Goal: Information Seeking & Learning: Learn about a topic

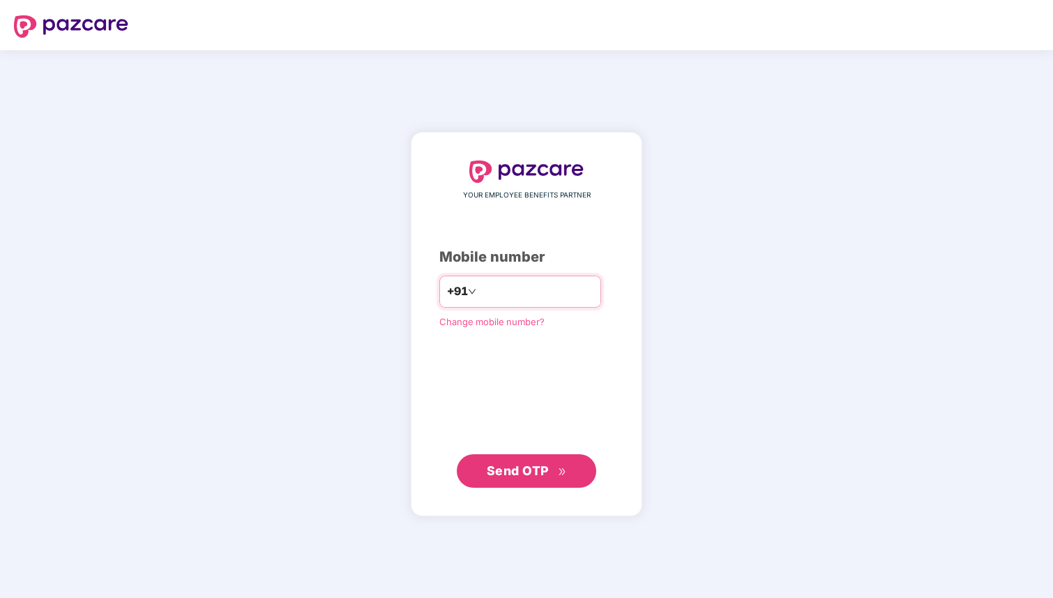
click at [509, 287] on input "number" at bounding box center [536, 291] width 114 height 22
type input "**********"
click at [533, 469] on span "Send OTP" at bounding box center [518, 470] width 62 height 15
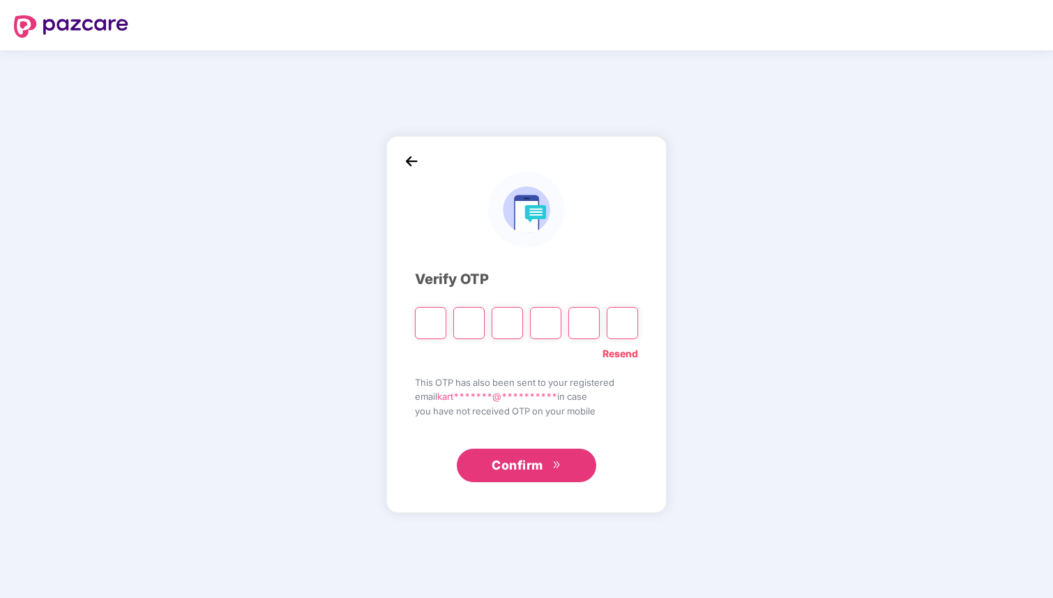
type input "*"
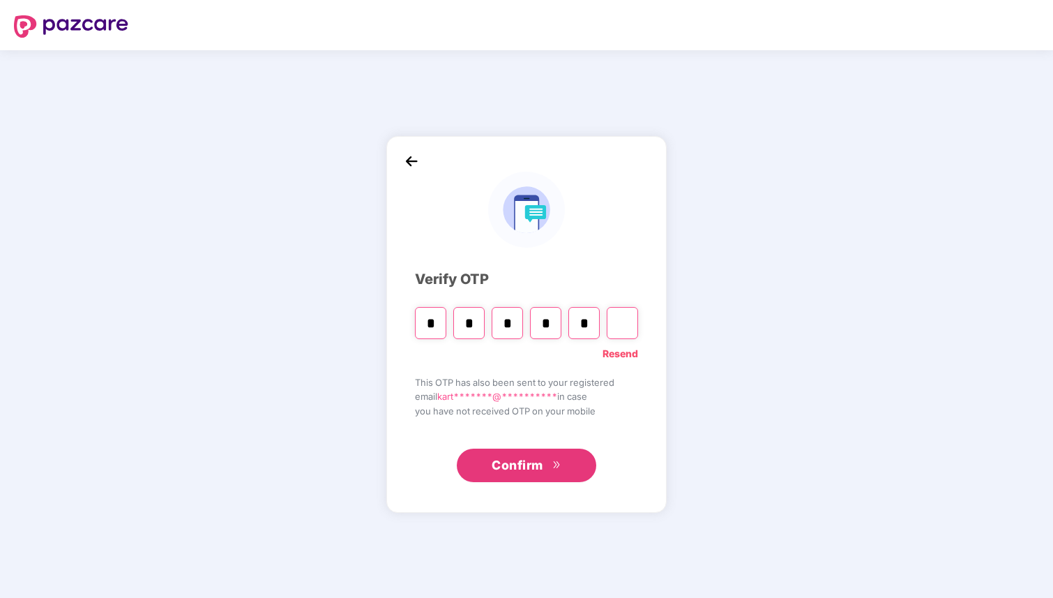
type input "*"
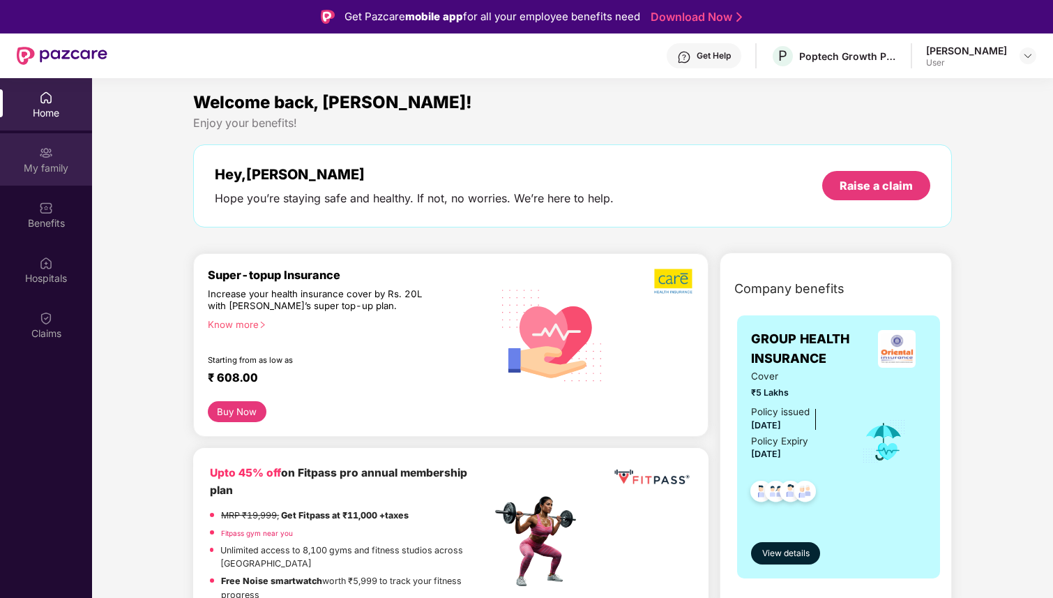
click at [40, 171] on div "My family" at bounding box center [46, 168] width 92 height 14
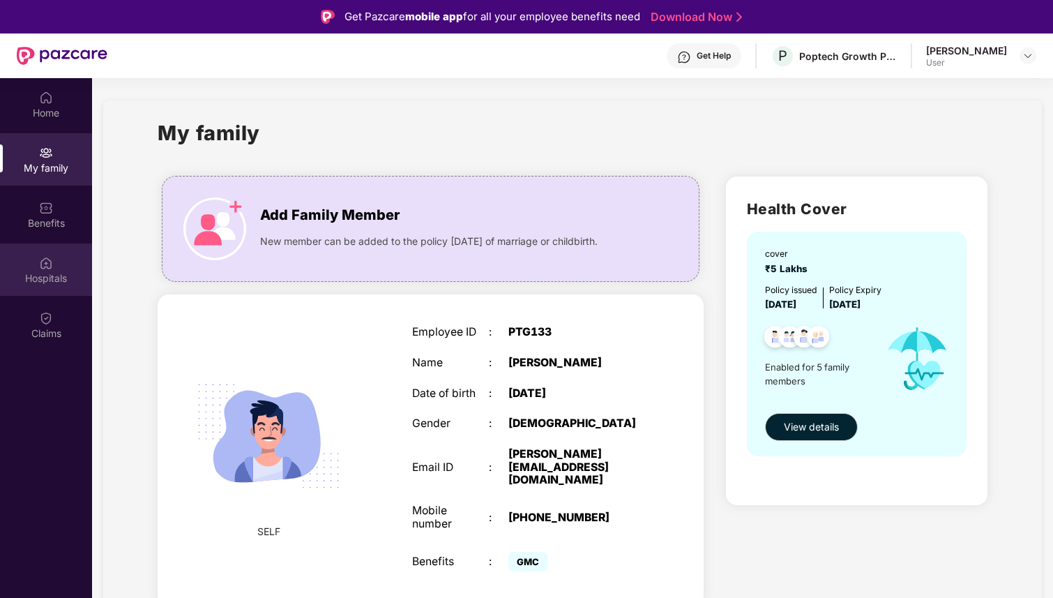
click at [45, 252] on div "Hospitals" at bounding box center [46, 269] width 92 height 52
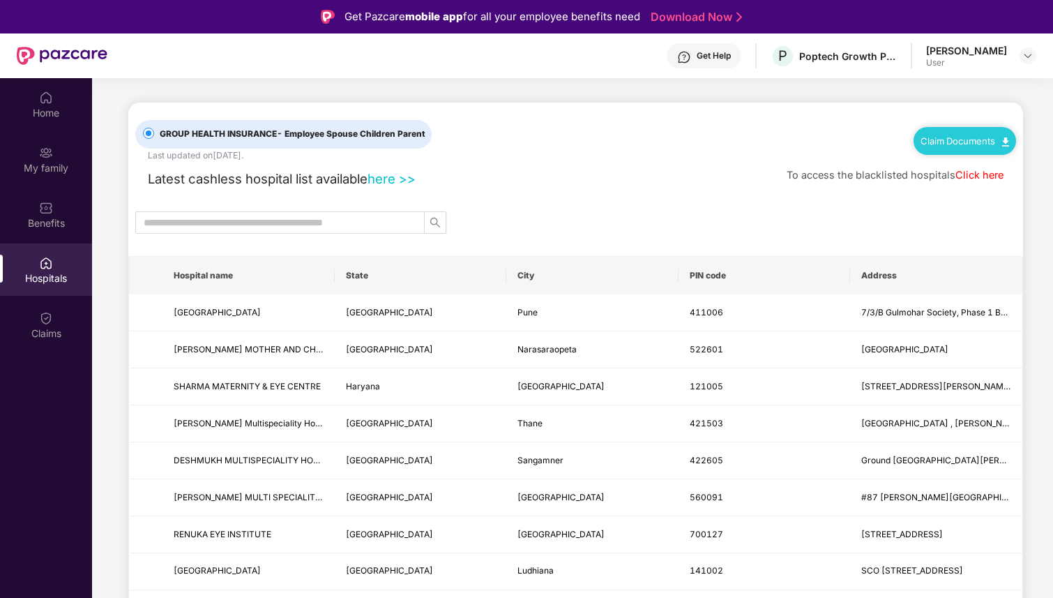
click at [389, 176] on link "here >>" at bounding box center [392, 178] width 48 height 15
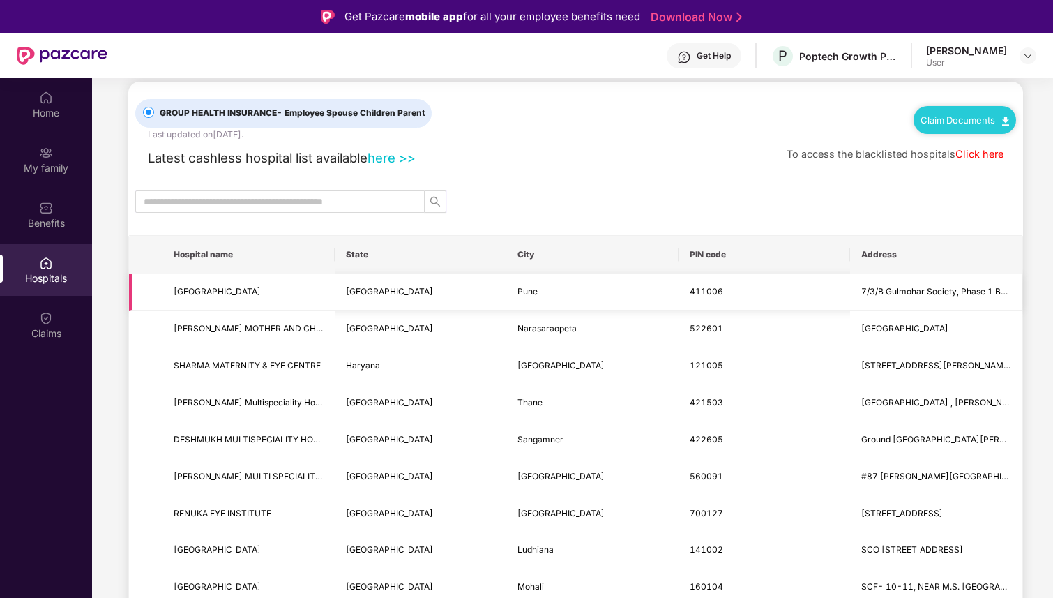
scroll to position [31, 0]
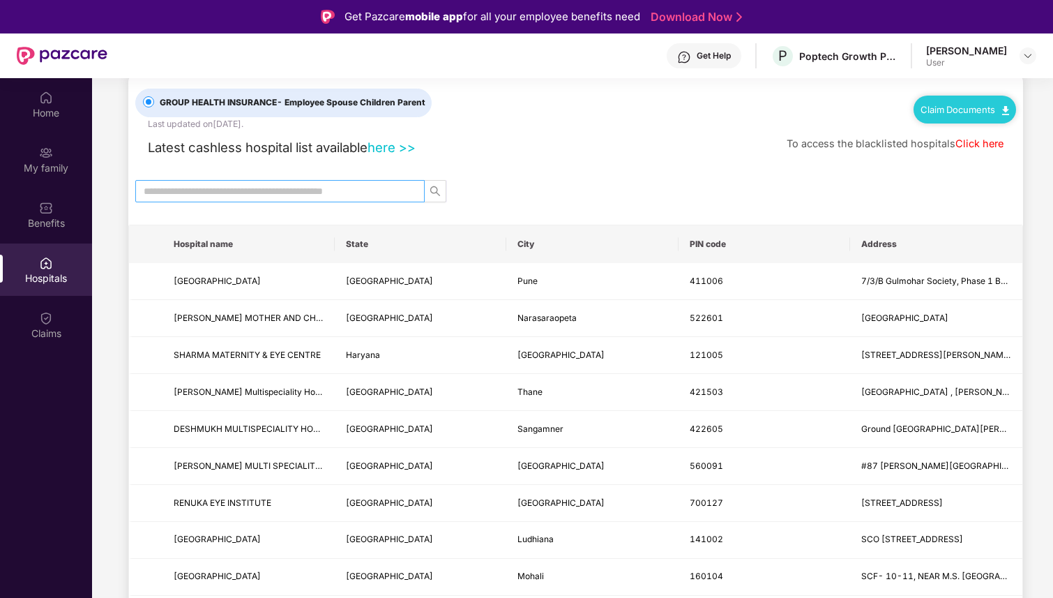
click at [290, 192] on input "text" at bounding box center [275, 190] width 262 height 15
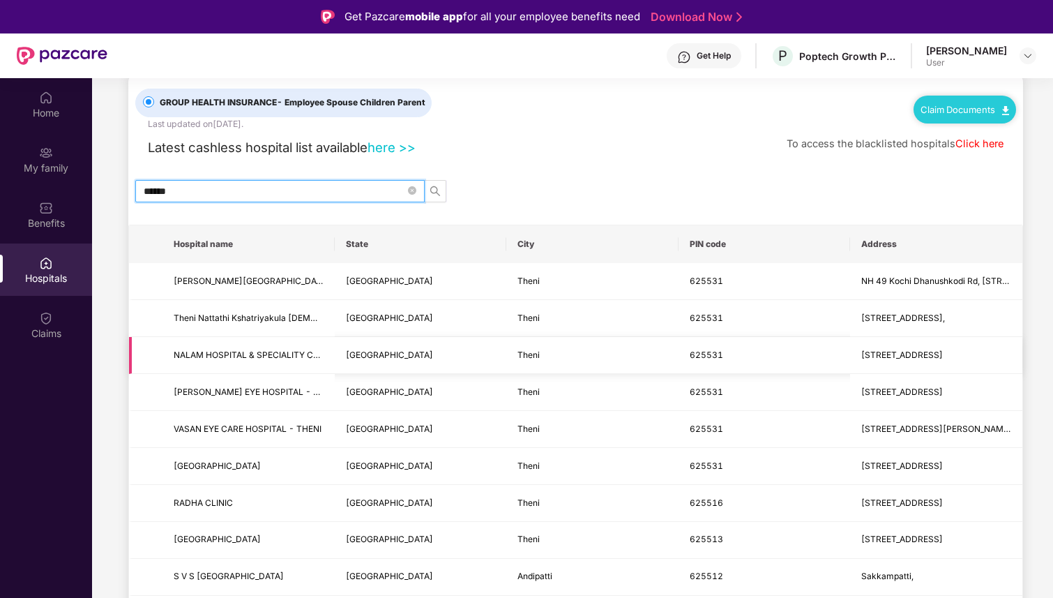
scroll to position [0, 0]
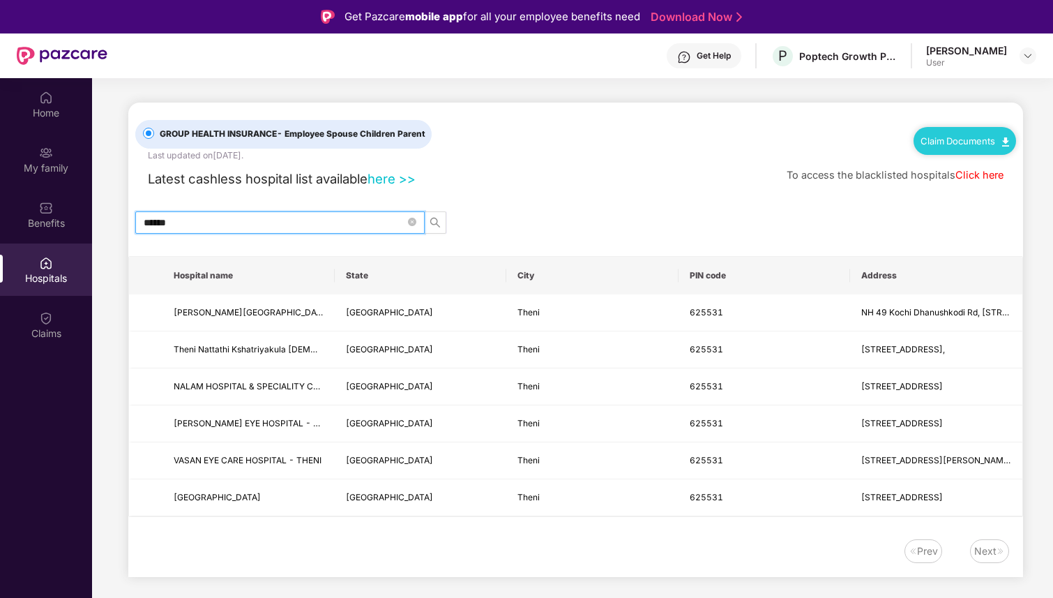
type input "******"
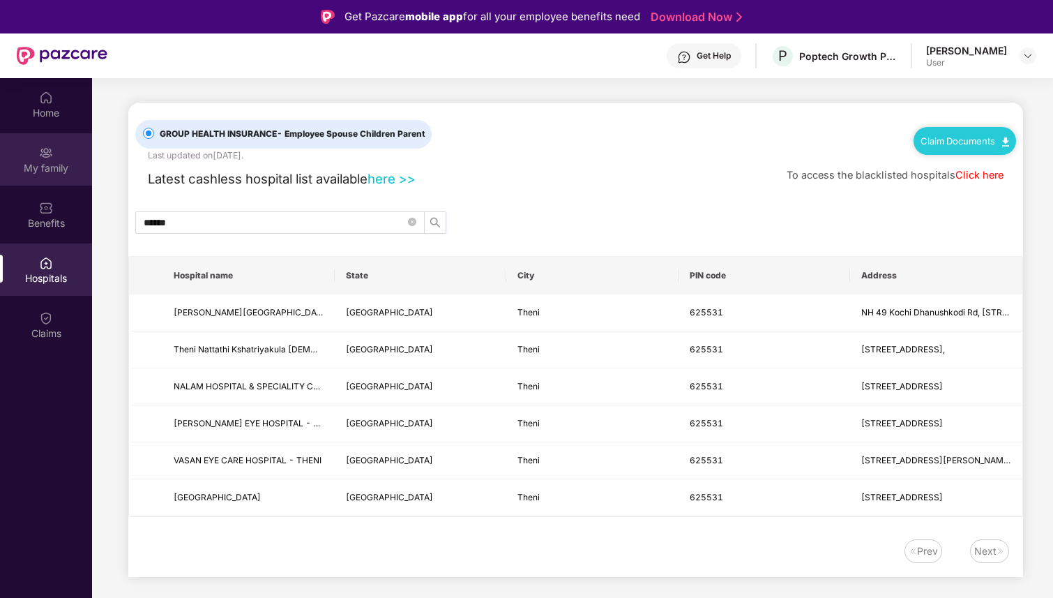
click at [52, 150] on img at bounding box center [46, 153] width 14 height 14
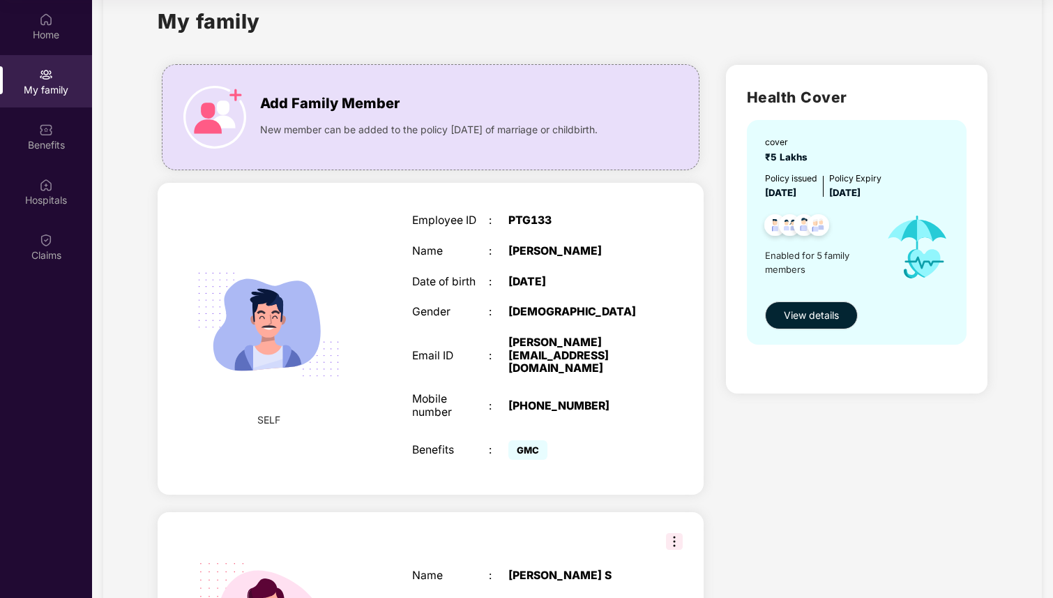
scroll to position [31, 0]
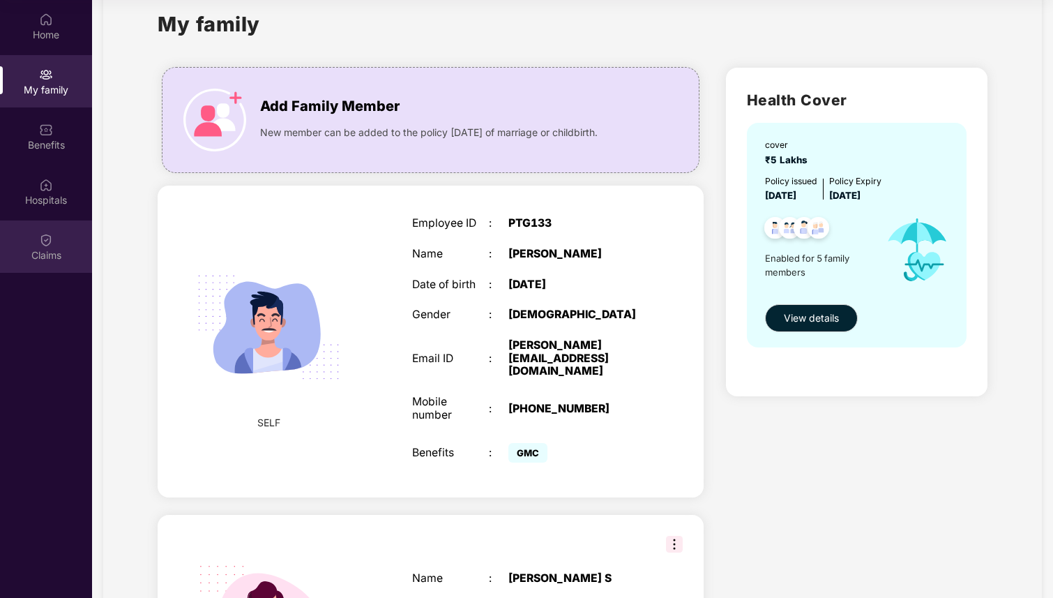
click at [34, 241] on div "Claims" at bounding box center [46, 246] width 92 height 52
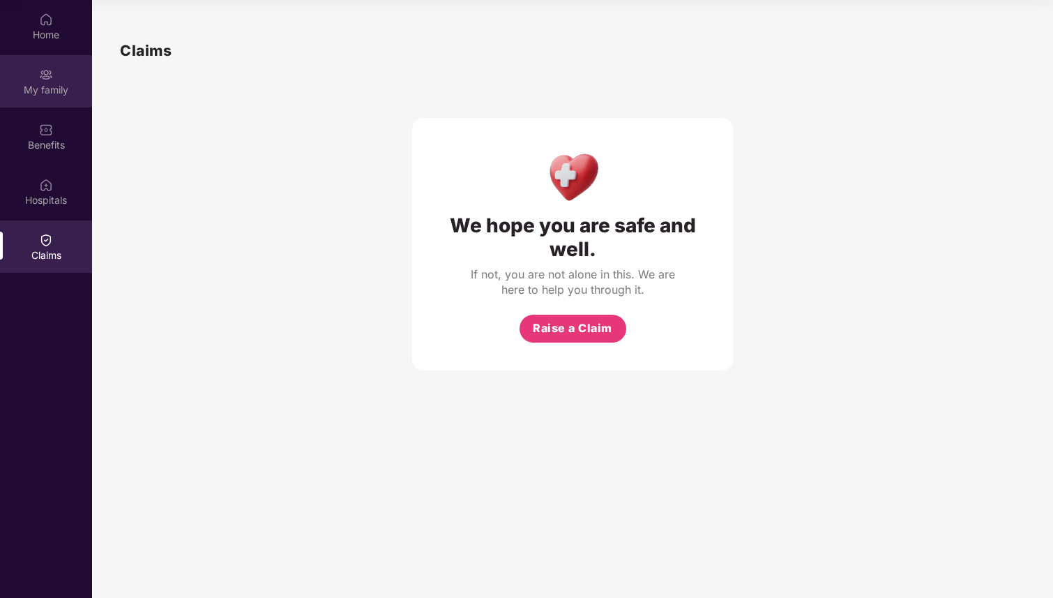
click at [37, 95] on div "My family" at bounding box center [46, 90] width 92 height 14
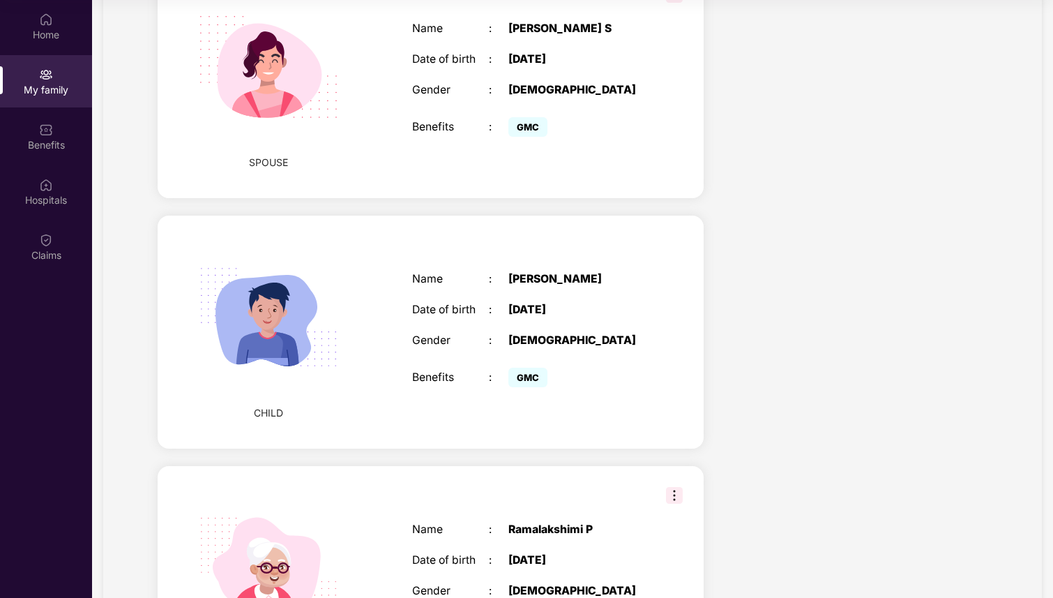
scroll to position [602, 0]
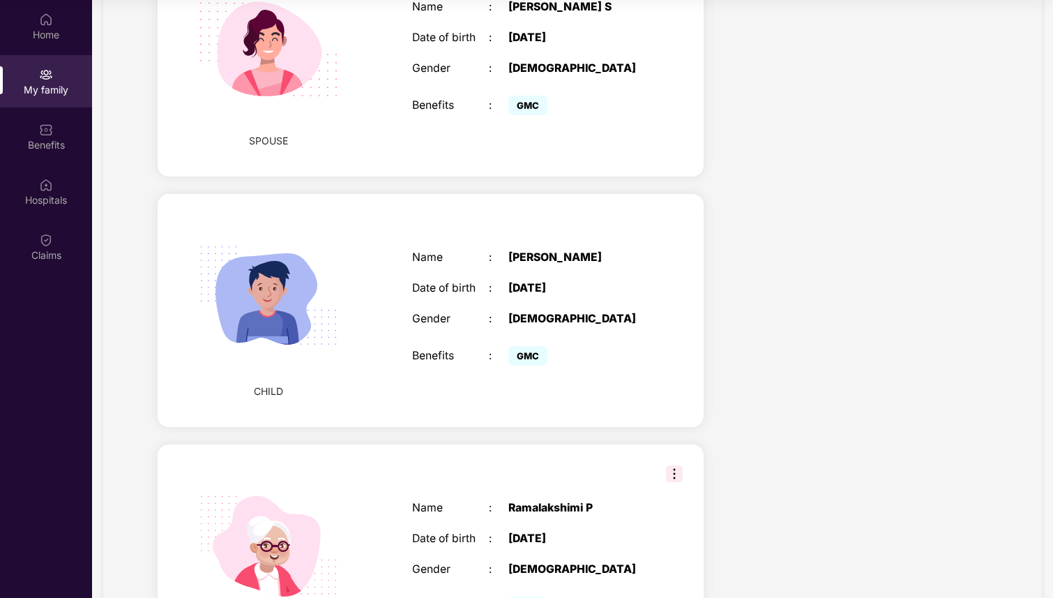
click at [577, 282] on div "[DATE]" at bounding box center [575, 288] width 135 height 13
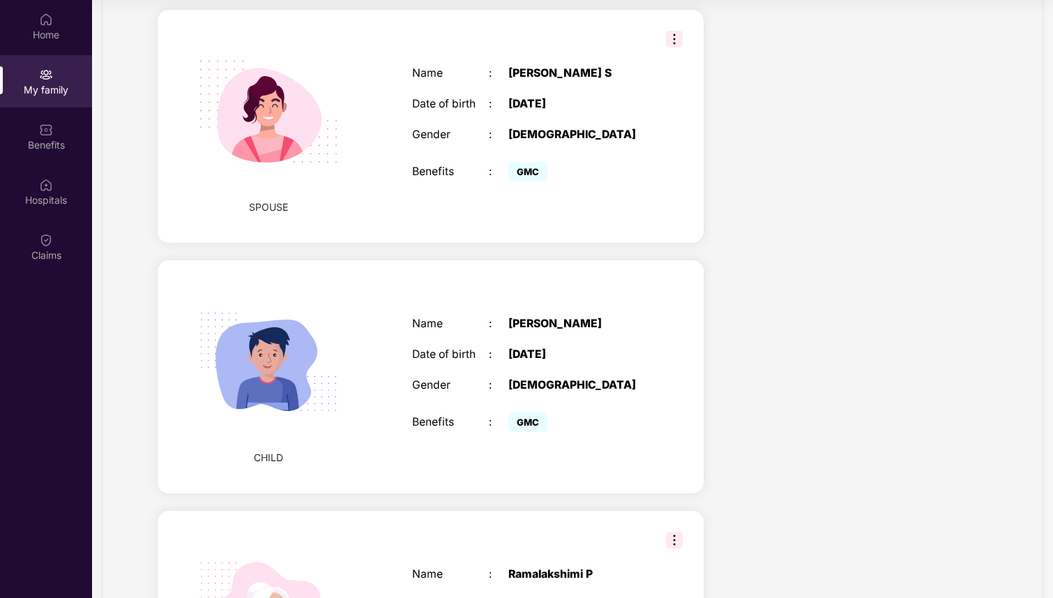
scroll to position [530, 0]
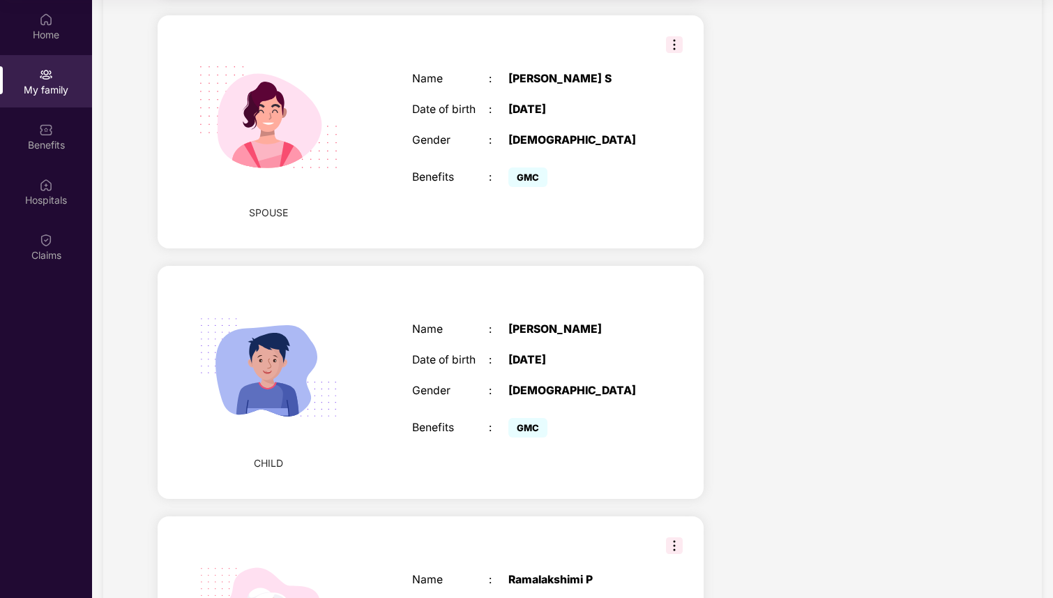
click at [674, 40] on img at bounding box center [674, 44] width 17 height 17
click at [611, 134] on div "[DEMOGRAPHIC_DATA]" at bounding box center [575, 140] width 135 height 13
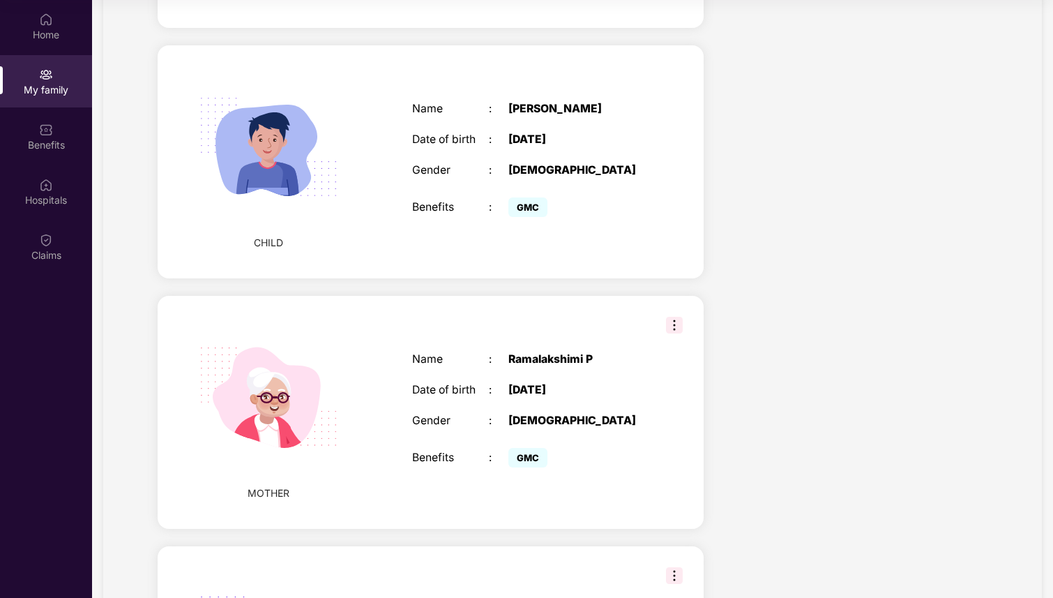
click at [573, 169] on div "Name : [PERSON_NAME] Date of birth : [DEMOGRAPHIC_DATA] Gender : [DEMOGRAPHIC_D…" at bounding box center [527, 161] width 259 height 153
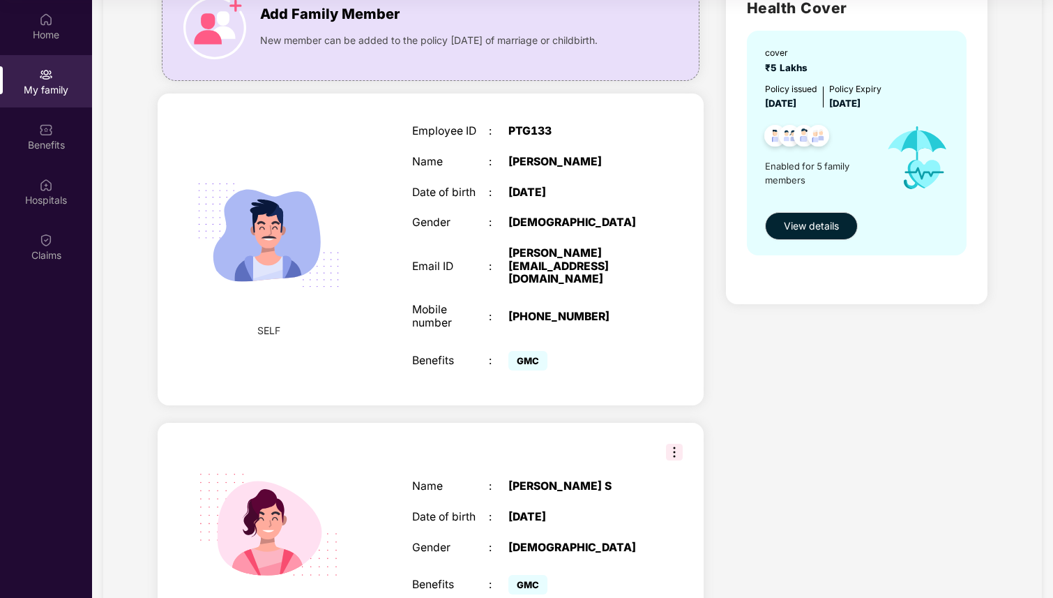
scroll to position [0, 0]
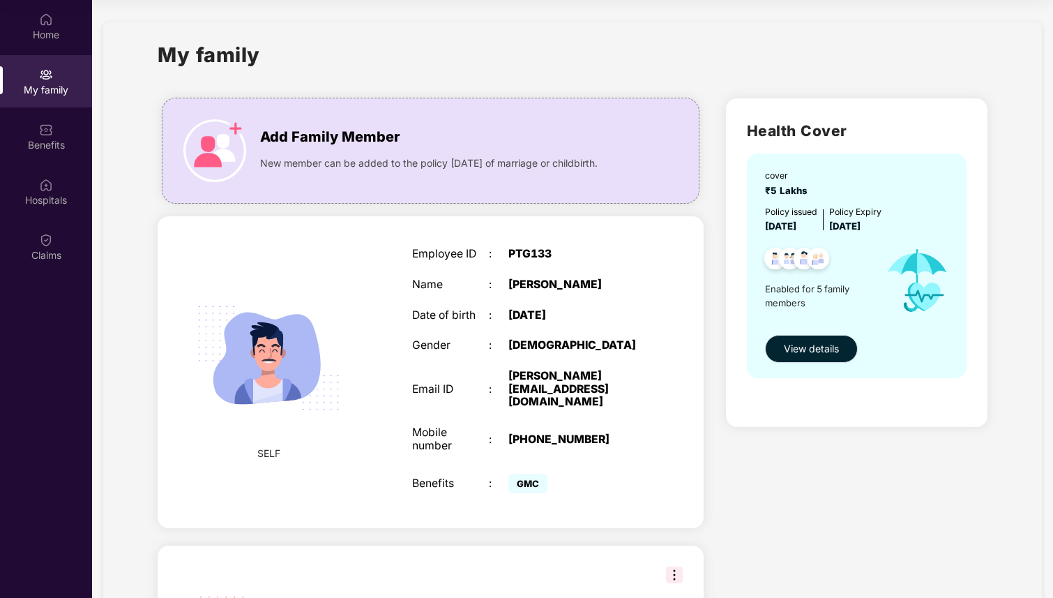
click at [820, 351] on span "View details" at bounding box center [811, 348] width 55 height 15
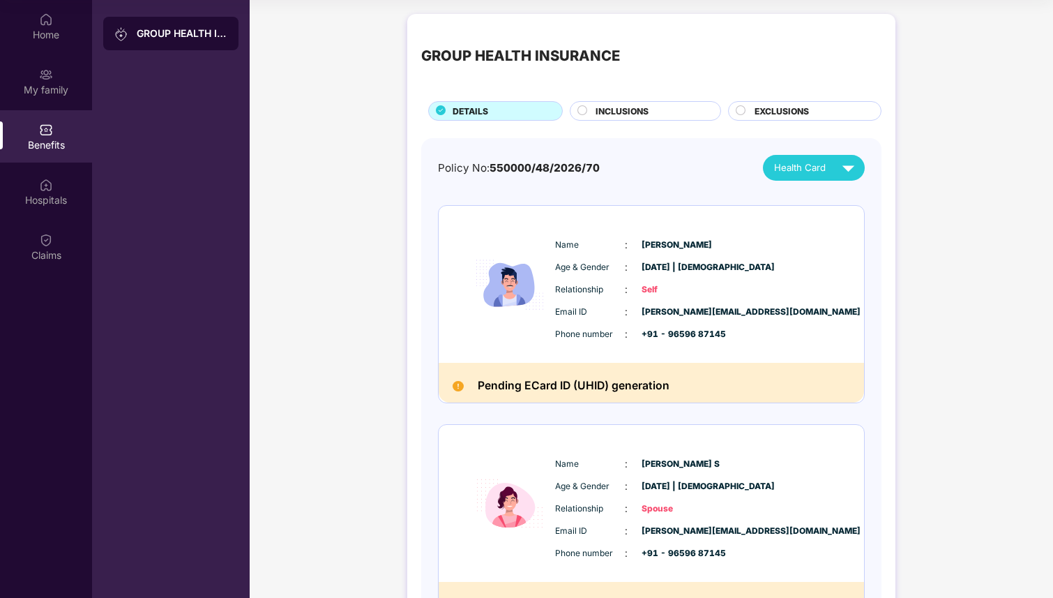
click at [630, 107] on span "INCLUSIONS" at bounding box center [622, 111] width 53 height 13
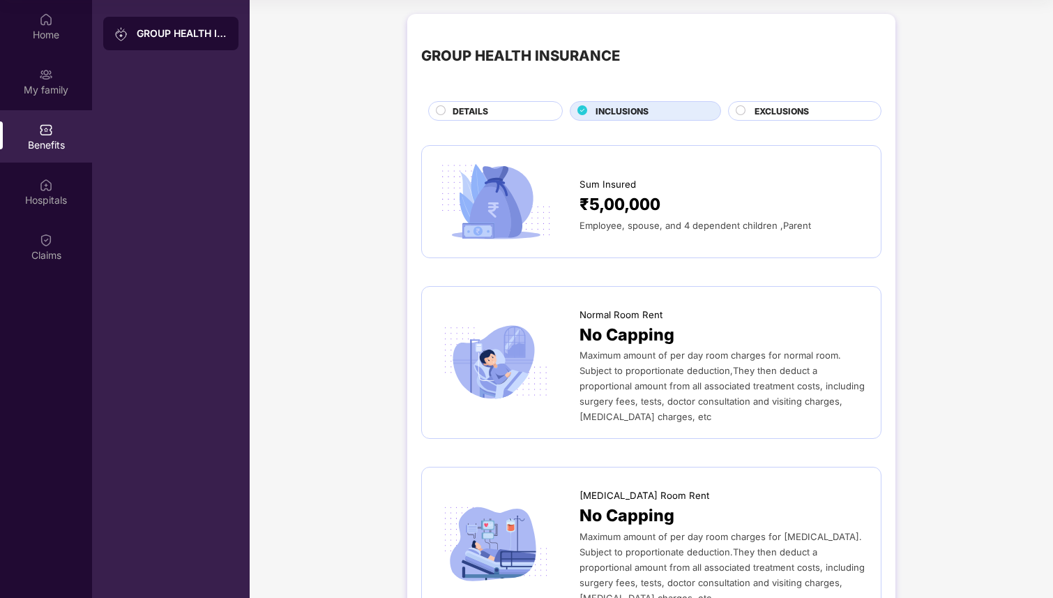
click at [495, 109] on div "DETAILS" at bounding box center [500, 112] width 109 height 15
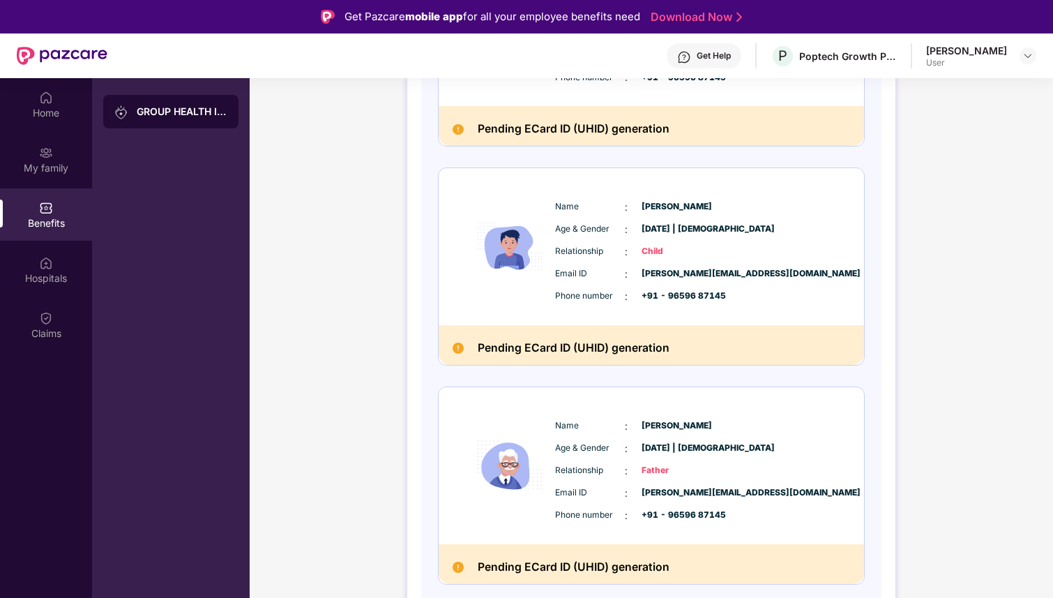
scroll to position [338, 0]
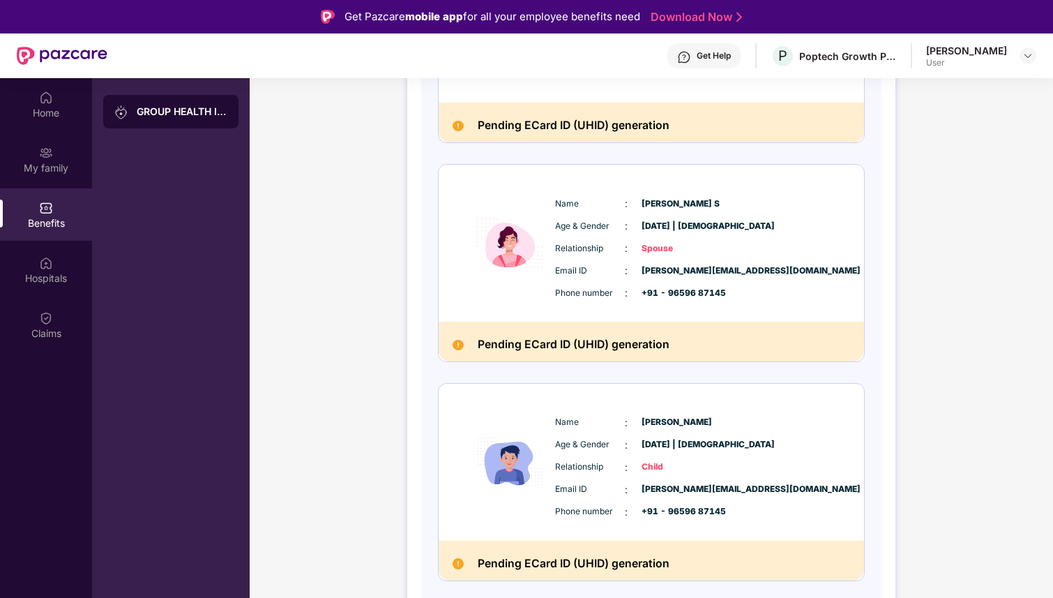
click at [603, 190] on div "Name : [PERSON_NAME] S Age & Gender : [DATE] | [DEMOGRAPHIC_DATA] Relationship …" at bounding box center [694, 248] width 284 height 119
click at [625, 250] on span ":" at bounding box center [626, 248] width 3 height 15
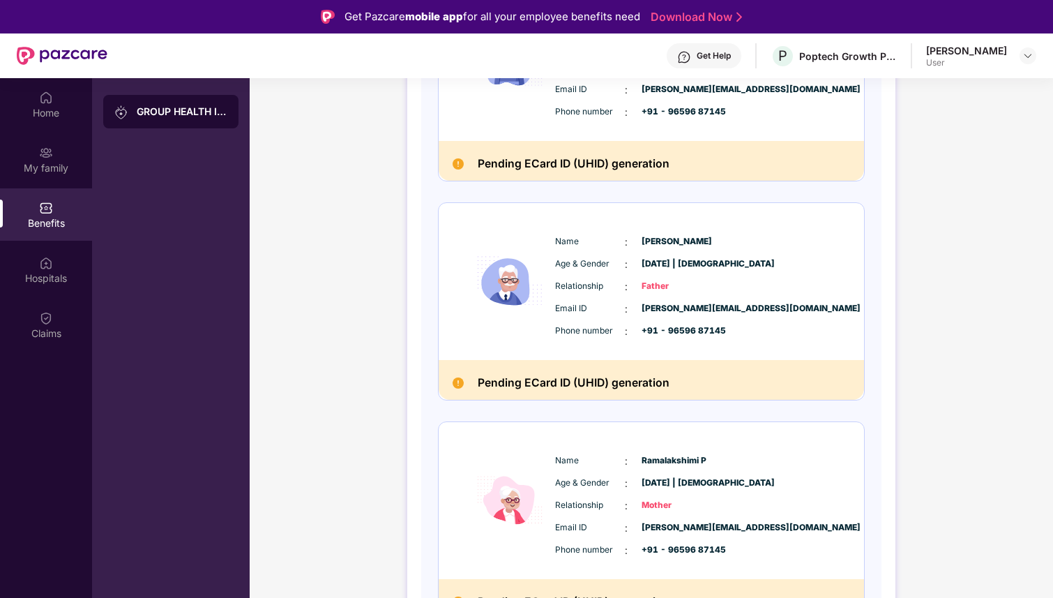
scroll to position [767, 0]
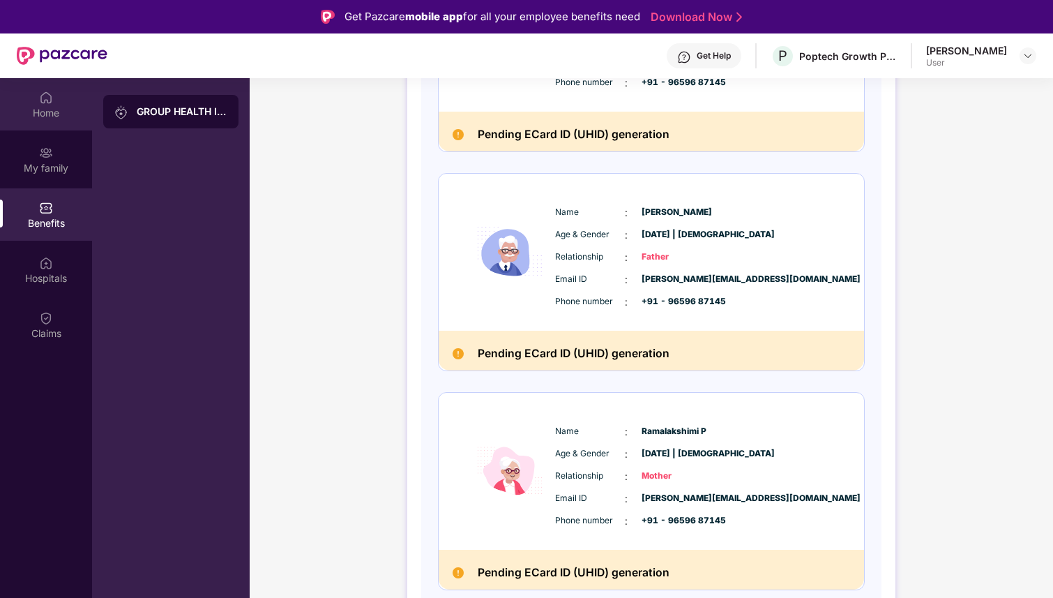
click at [61, 107] on div "Home" at bounding box center [46, 113] width 92 height 14
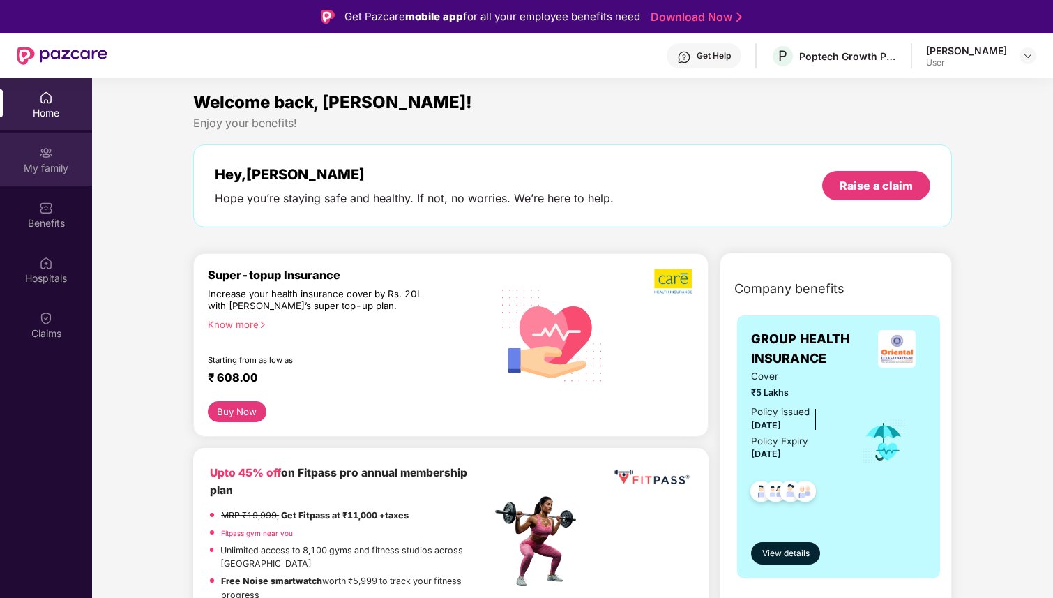
click at [56, 167] on div "My family" at bounding box center [46, 168] width 92 height 14
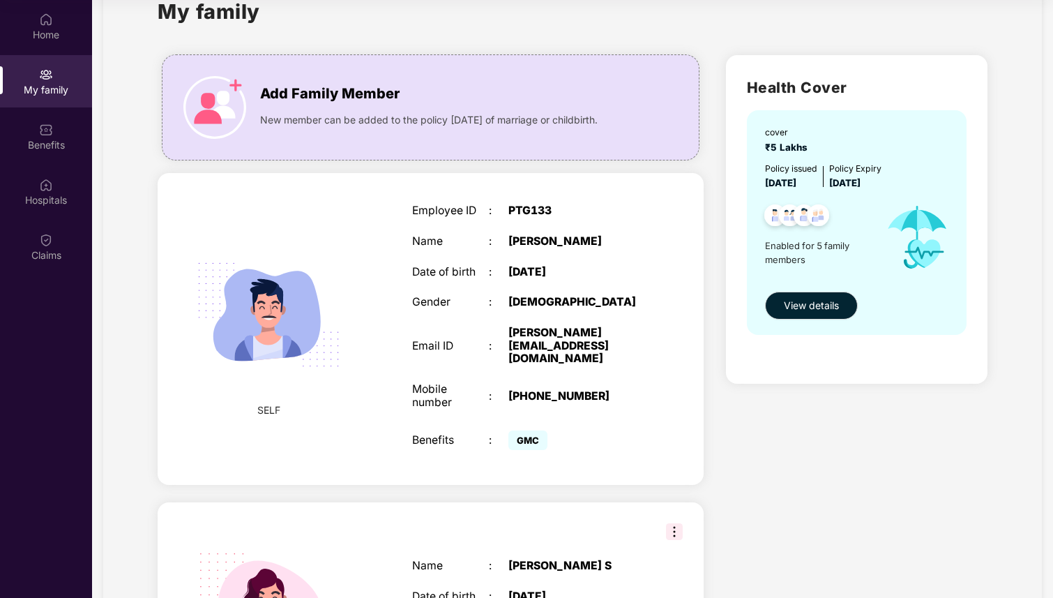
scroll to position [44, 0]
click at [54, 158] on div "Benefits" at bounding box center [46, 136] width 92 height 52
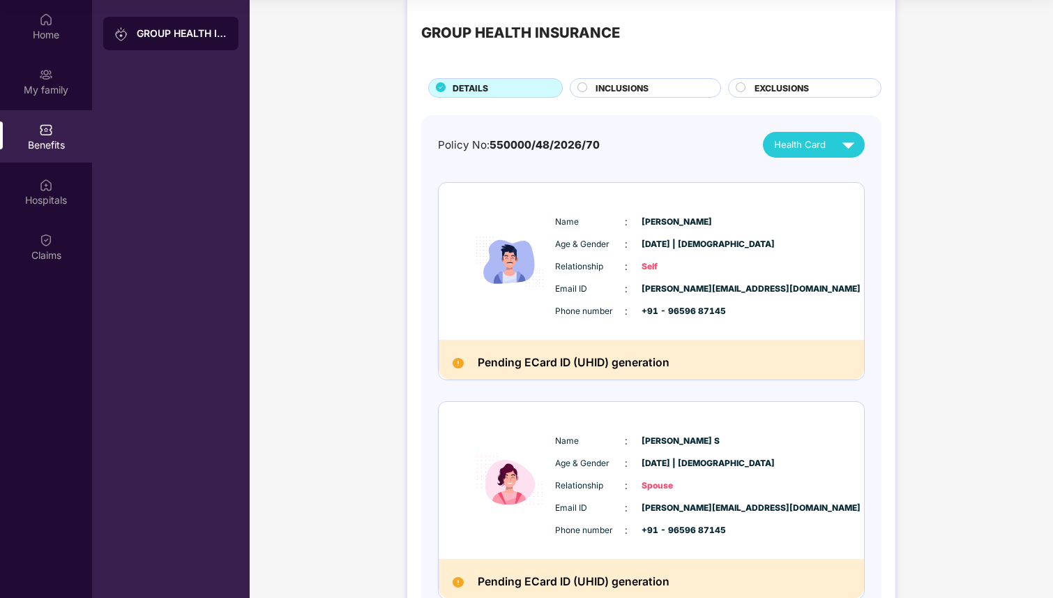
scroll to position [25, 0]
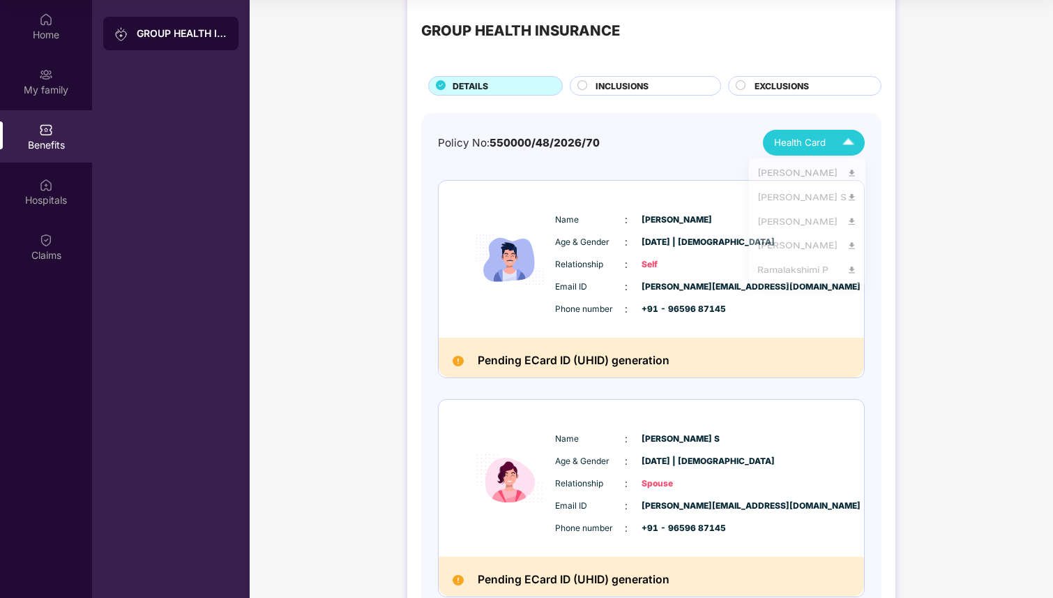
click at [780, 140] on span "Health Card" at bounding box center [800, 142] width 52 height 15
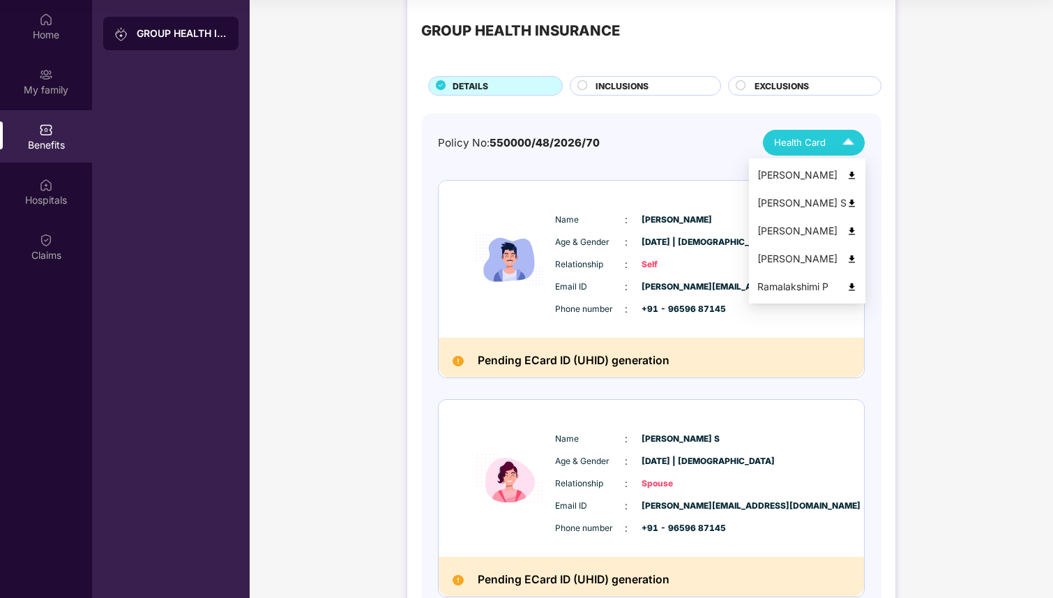
click at [780, 140] on span "Health Card" at bounding box center [800, 142] width 52 height 15
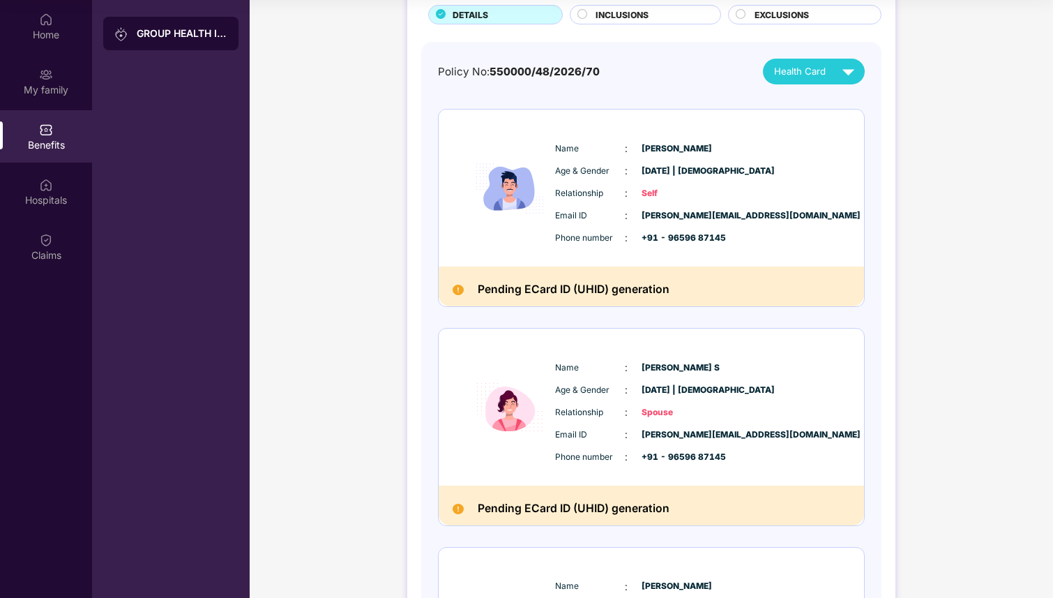
scroll to position [110, 0]
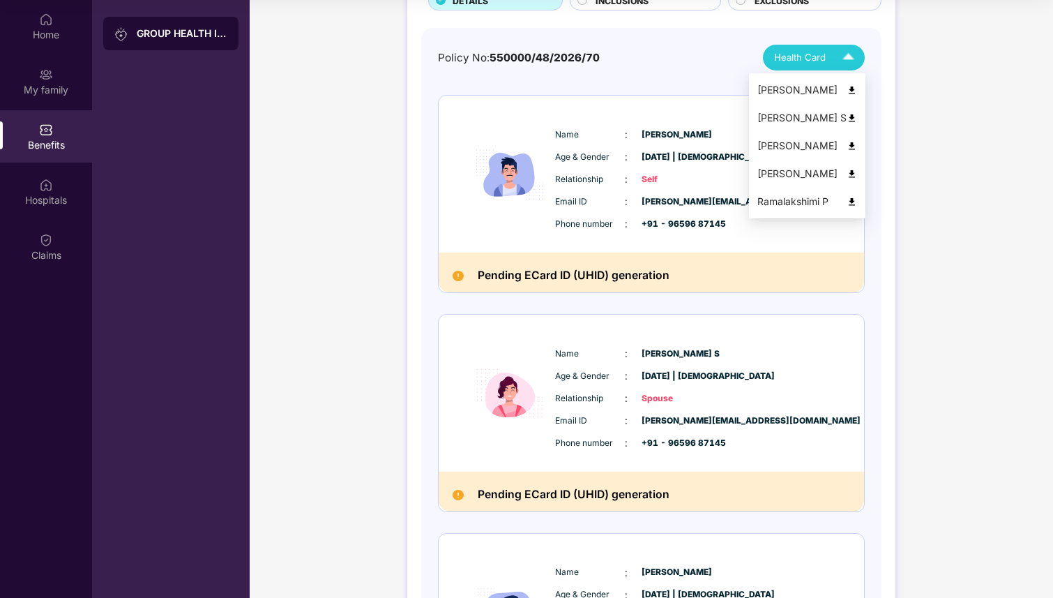
click at [801, 47] on div "Health Card" at bounding box center [817, 57] width 86 height 24
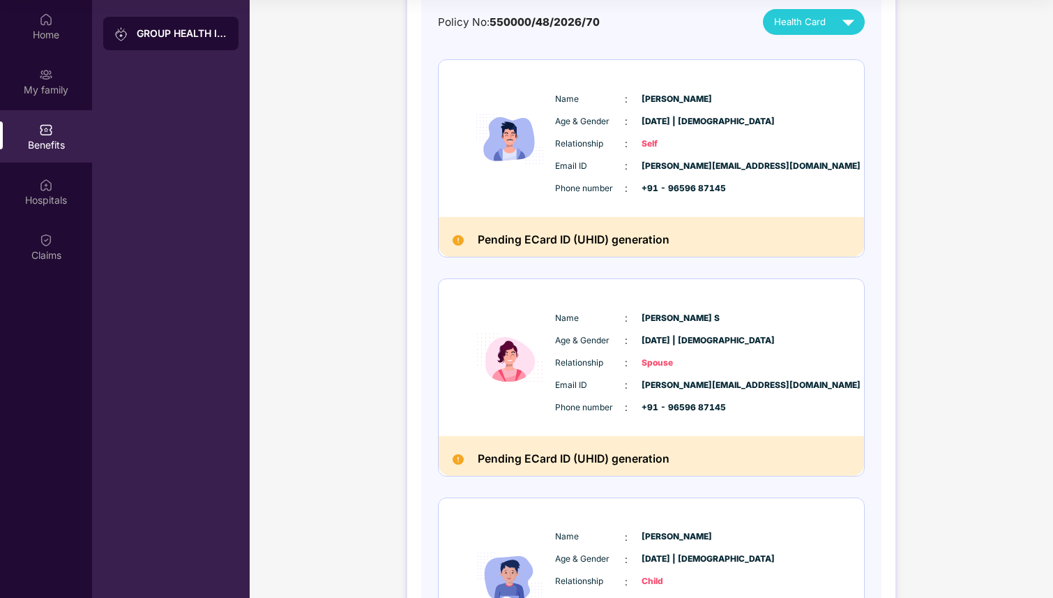
scroll to position [0, 0]
